Goal: Use online tool/utility: Utilize a website feature to perform a specific function

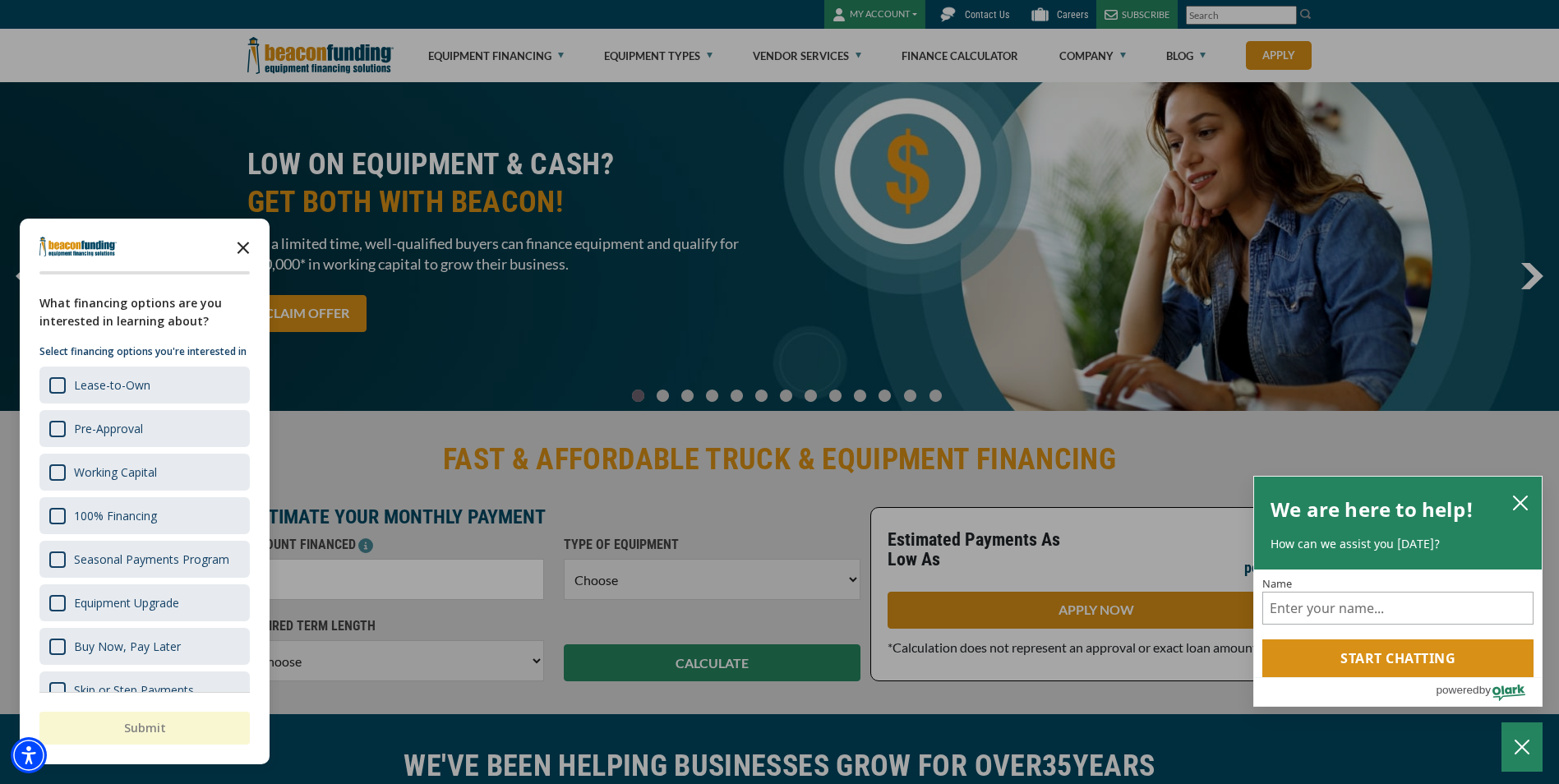
click at [247, 239] on icon "Close the survey" at bounding box center [243, 246] width 33 height 33
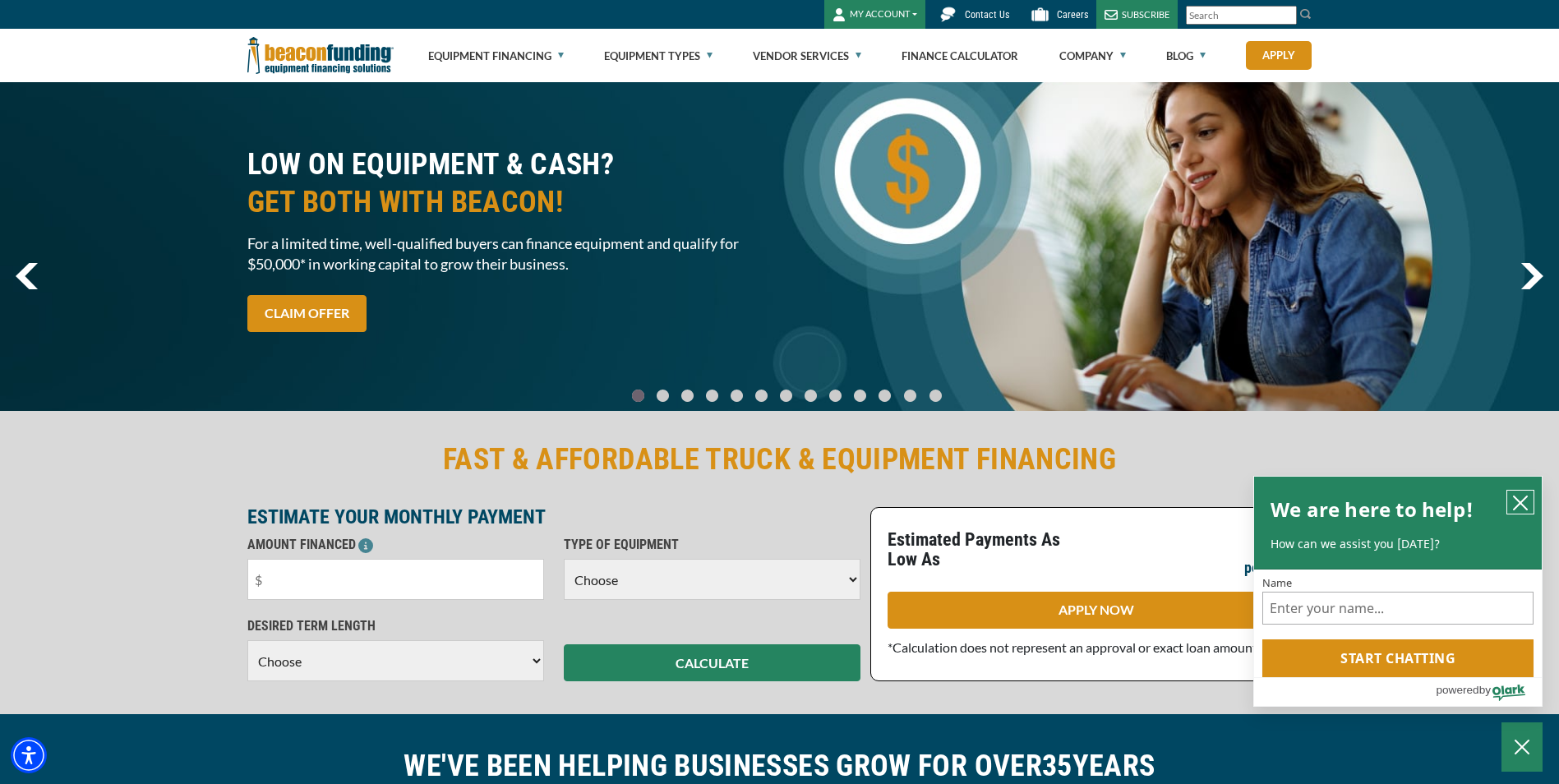
drag, startPoint x: 1523, startPoint y: 500, endPoint x: 1405, endPoint y: 550, distance: 128.2
click at [1523, 500] on icon "close chatbox" at bounding box center [1520, 503] width 13 height 13
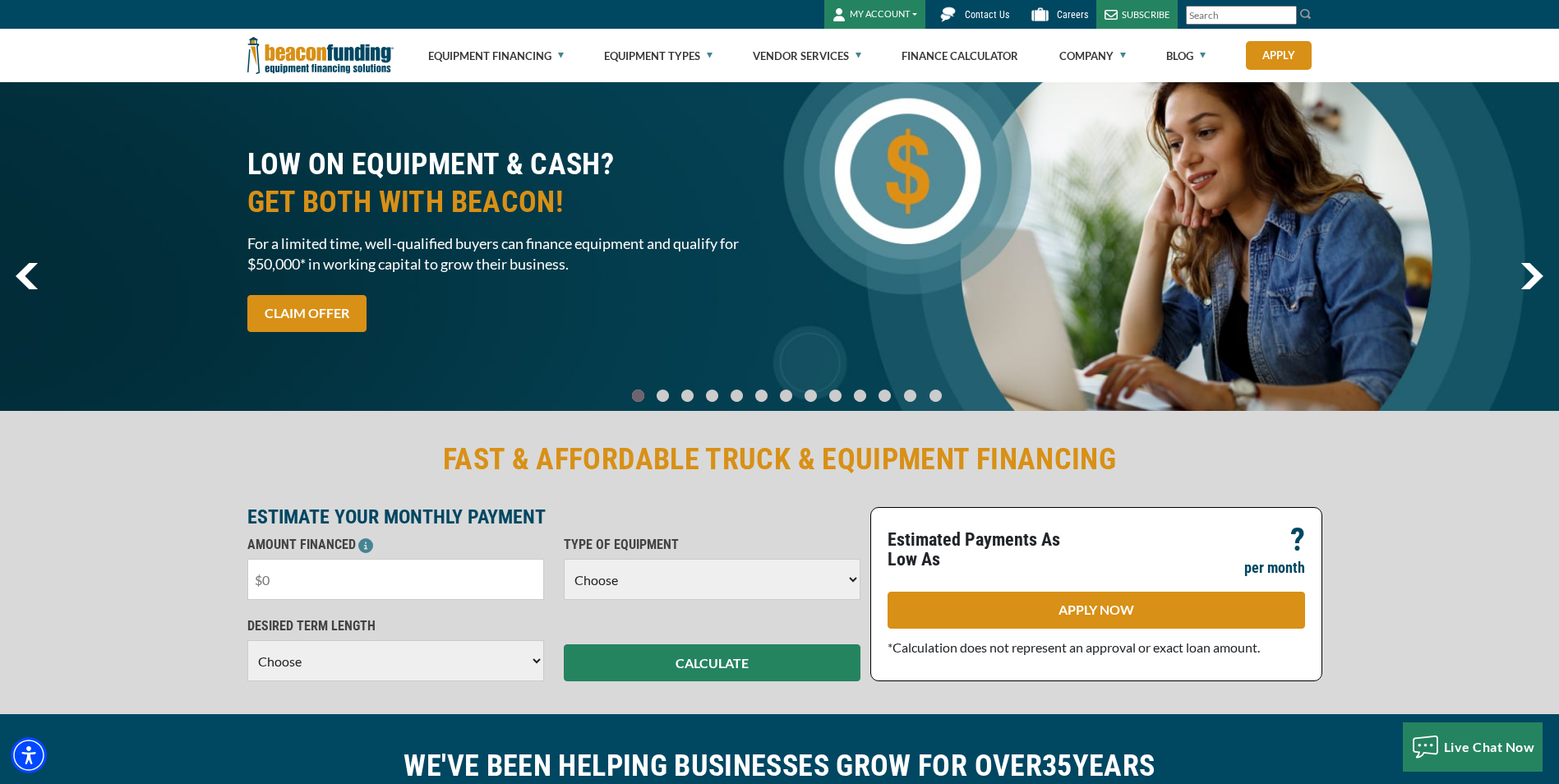
click at [477, 572] on input "text" at bounding box center [395, 579] width 297 height 41
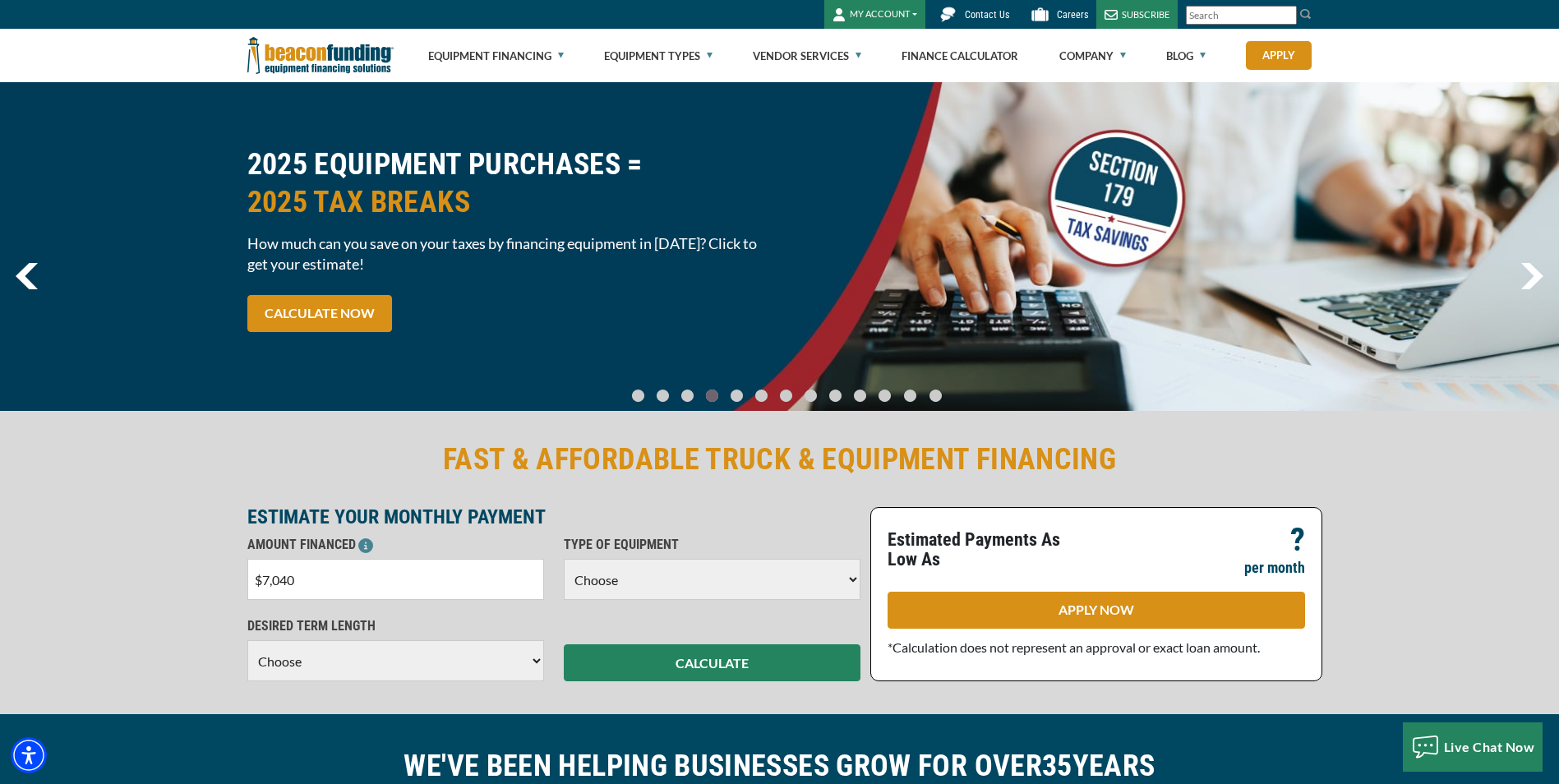
type input "$70,400"
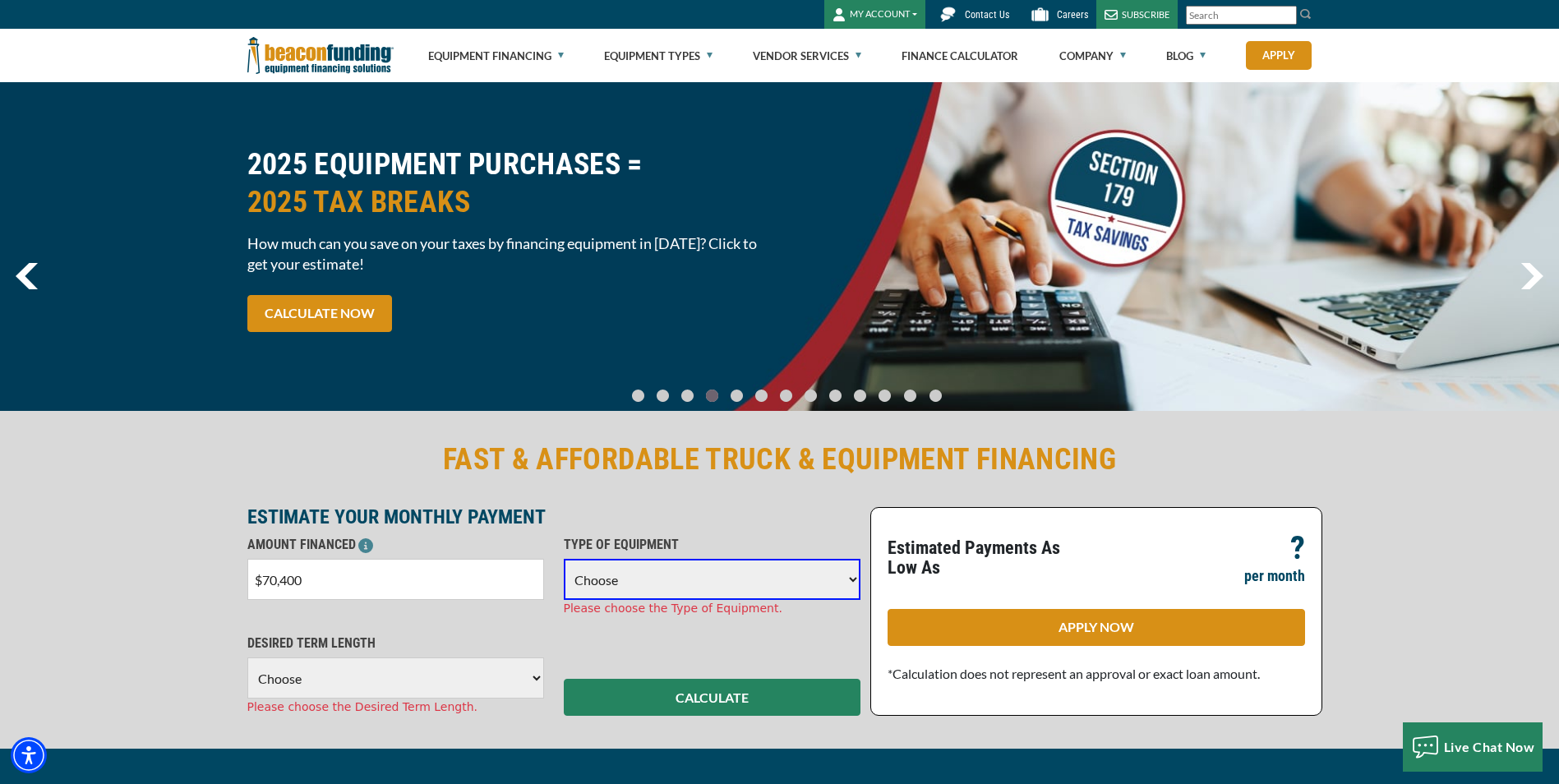
click at [624, 572] on select "Choose Backhoe Boom/Bucket Truck Chipper Commercial Mower Crane DTG/DTF Printin…" at bounding box center [712, 579] width 297 height 41
select select "6"
click at [564, 559] on select "Choose Backhoe Boom/Bucket Truck Chipper Commercial Mower Crane DTG/DTF Printin…" at bounding box center [712, 579] width 297 height 41
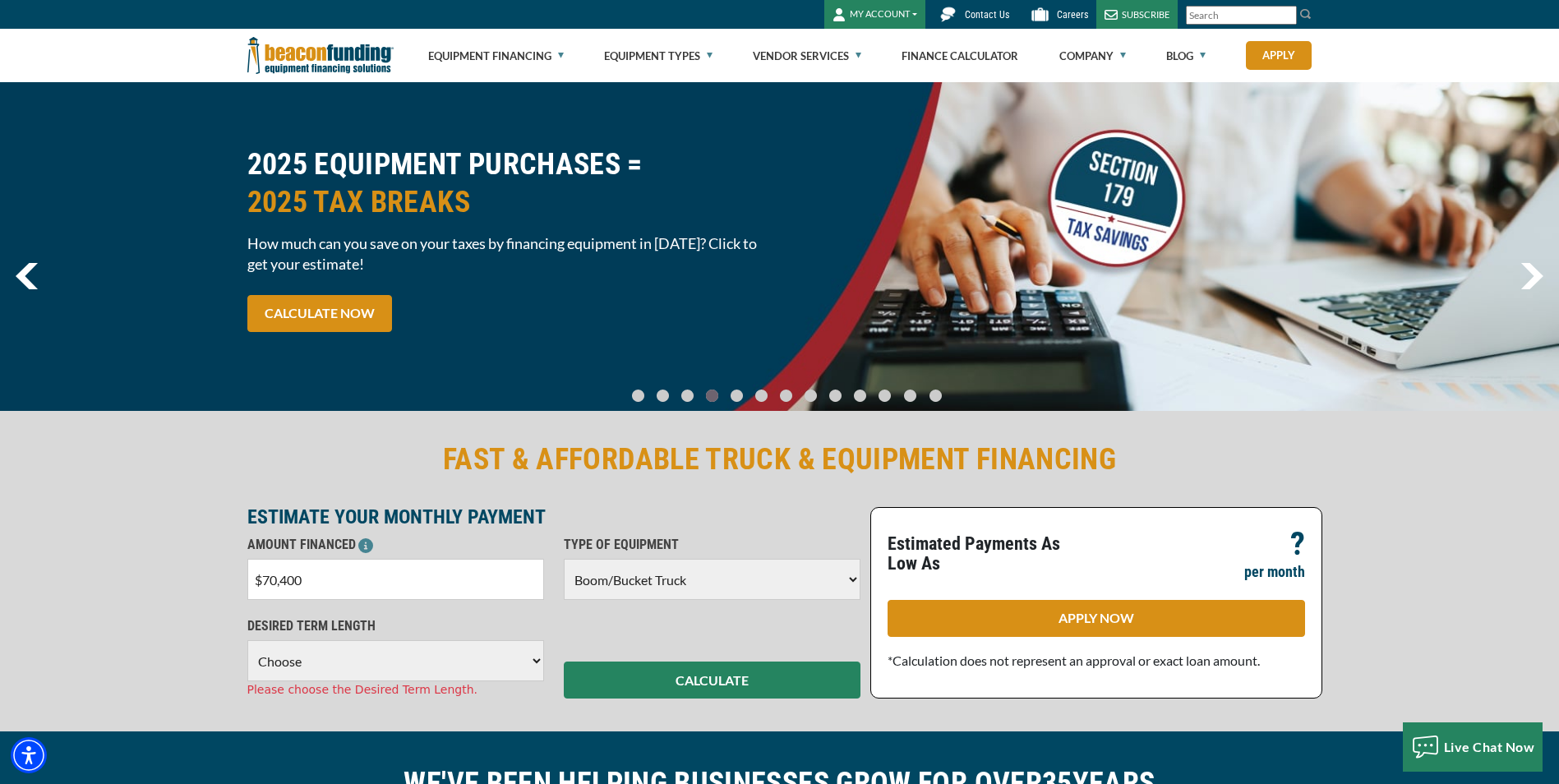
click at [332, 671] on select "Choose 36 Months 48 Months 60 Months" at bounding box center [395, 660] width 297 height 41
select select "60"
click at [247, 640] on select "Choose 36 Months 48 Months 60 Months" at bounding box center [395, 660] width 297 height 41
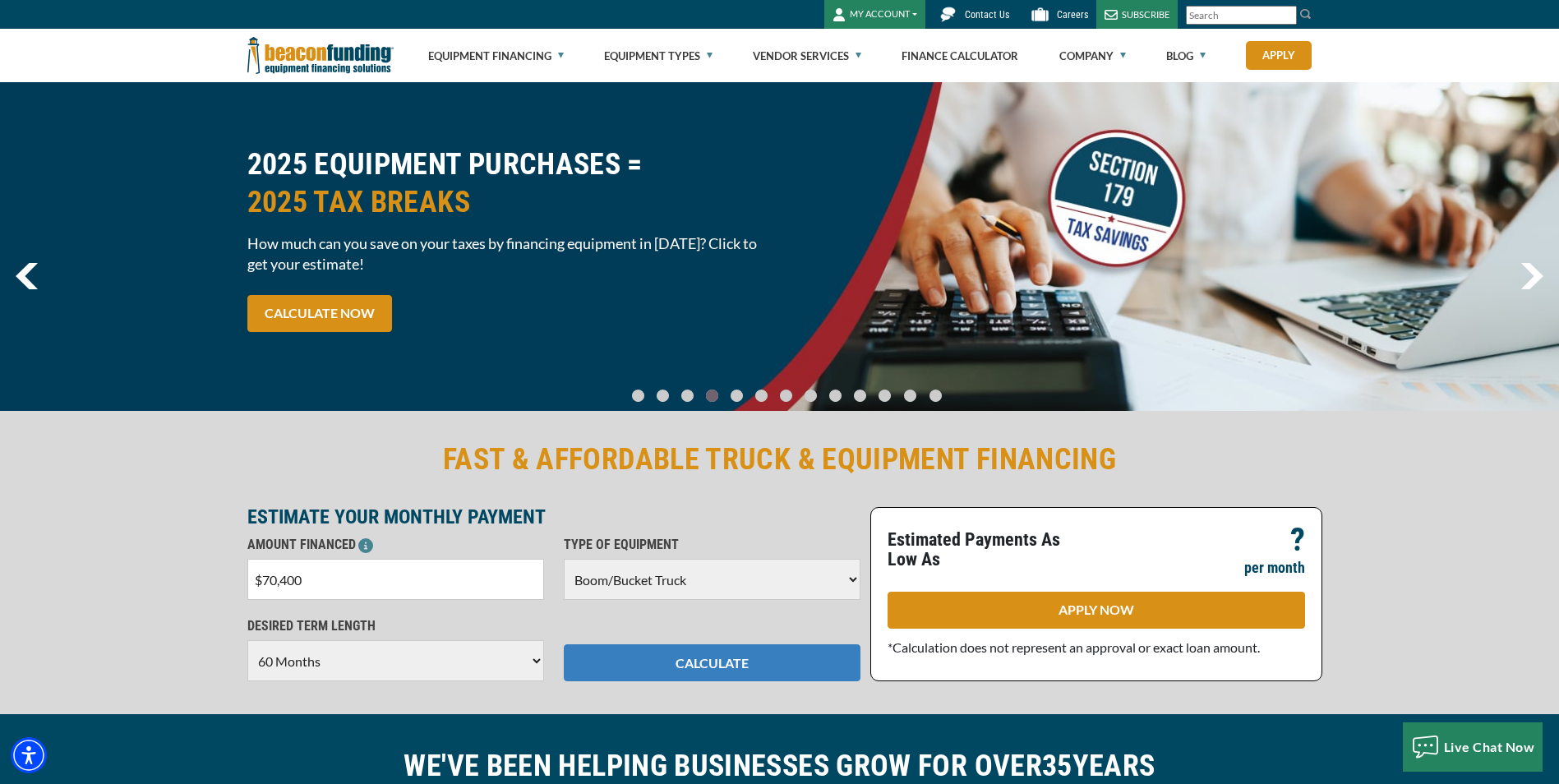
click at [708, 656] on button "CALCULATE" at bounding box center [712, 663] width 297 height 37
